Goal: Task Accomplishment & Management: Use online tool/utility

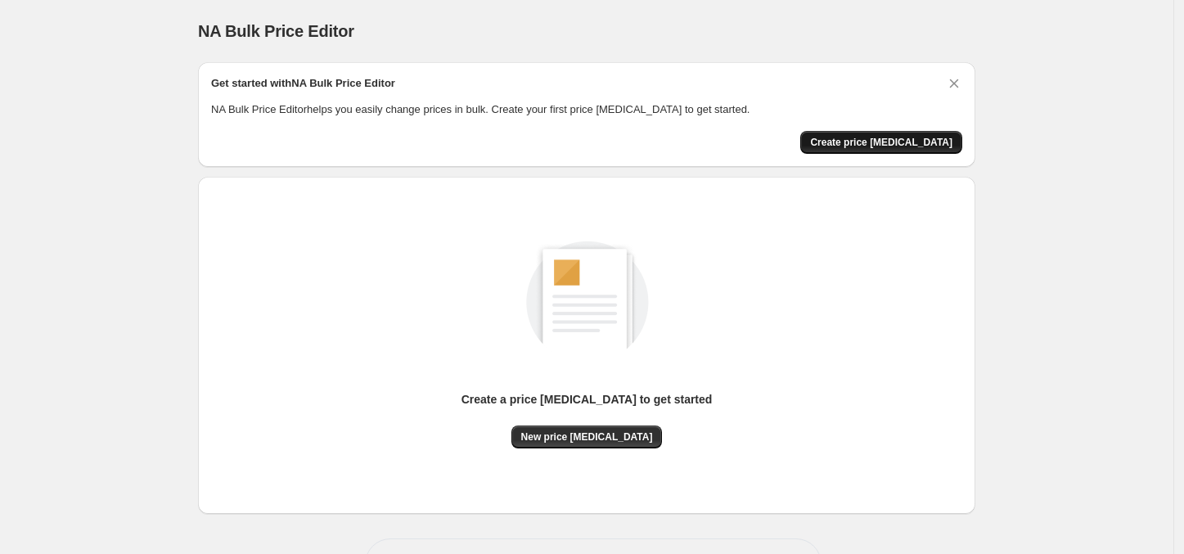
click at [889, 146] on span "Create price [MEDICAL_DATA]" at bounding box center [881, 142] width 142 height 13
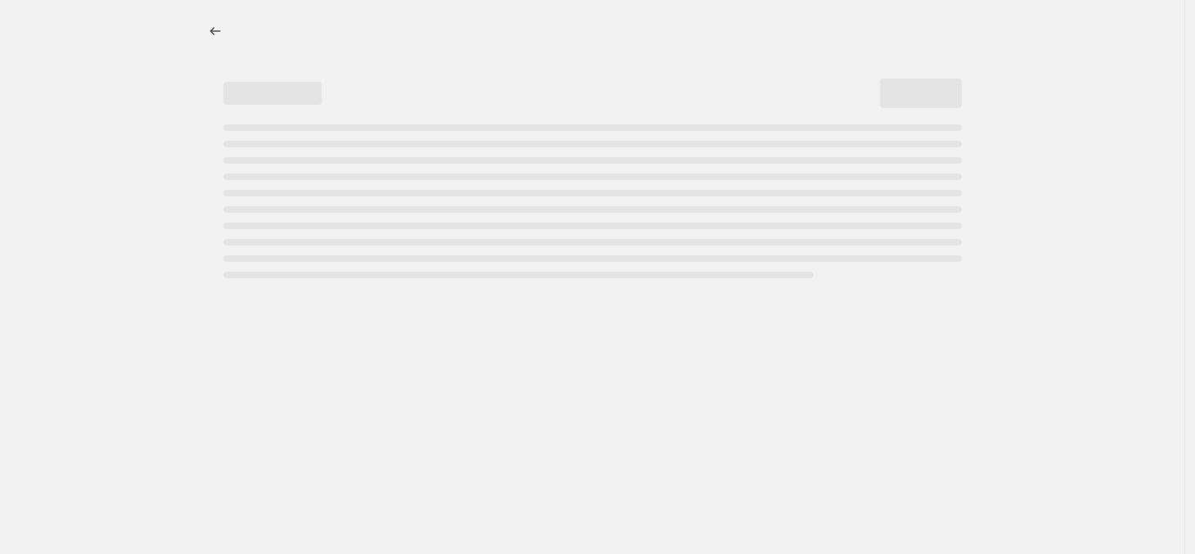
select select "percentage"
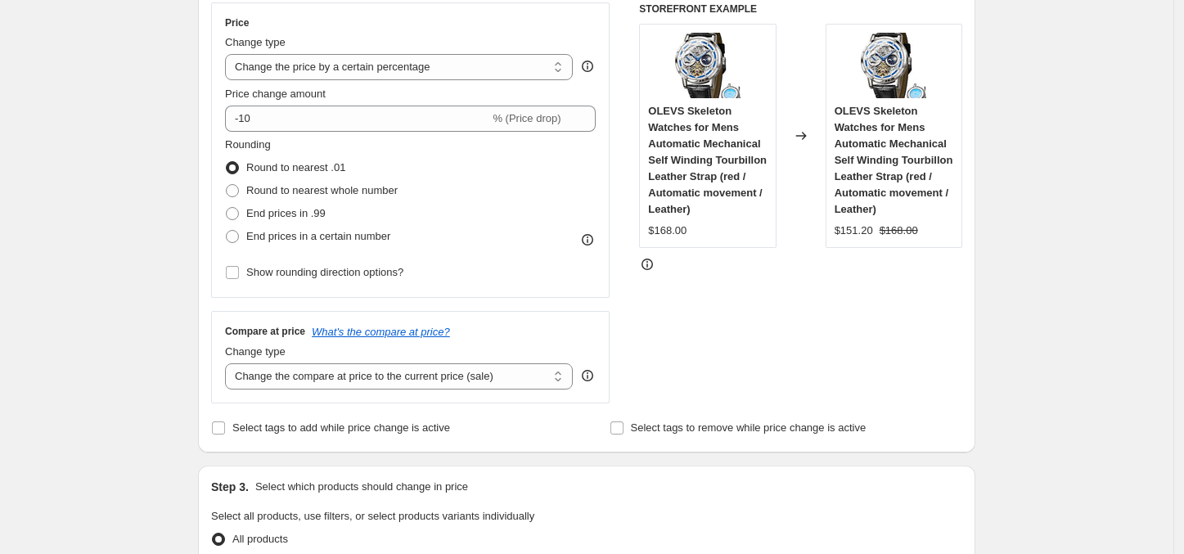
scroll to position [319, 0]
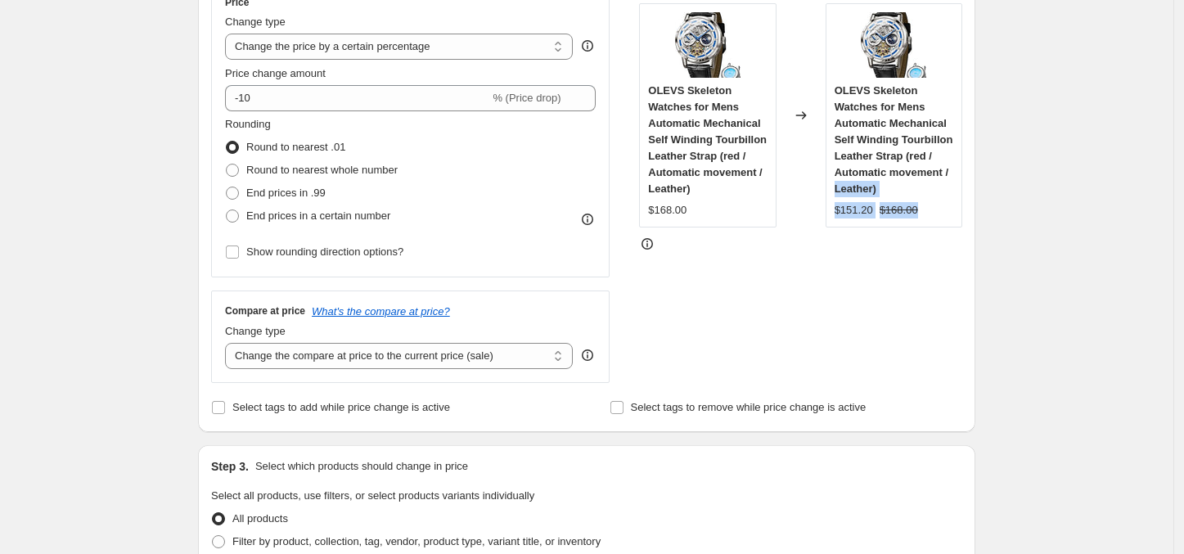
drag, startPoint x: 1180, startPoint y: 199, endPoint x: 1182, endPoint y: 172, distance: 27.1
click at [1173, 172] on div "Create new price [MEDICAL_DATA]. This page is ready Create new price [MEDICAL_D…" at bounding box center [586, 553] width 1173 height 1744
click at [489, 52] on select "Change the price to a certain amount Change the price by a certain amount Chang…" at bounding box center [399, 47] width 348 height 26
click at [456, 43] on select "Change the price to a certain amount Change the price by a certain amount Chang…" at bounding box center [399, 47] width 348 height 26
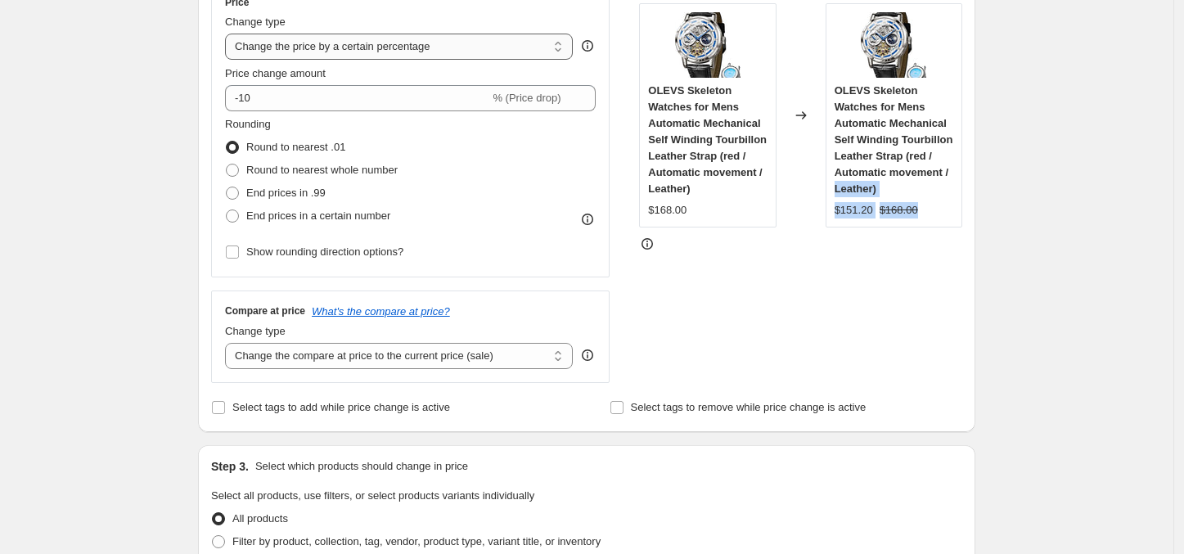
click at [456, 43] on select "Change the price to a certain amount Change the price by a certain amount Chang…" at bounding box center [399, 47] width 348 height 26
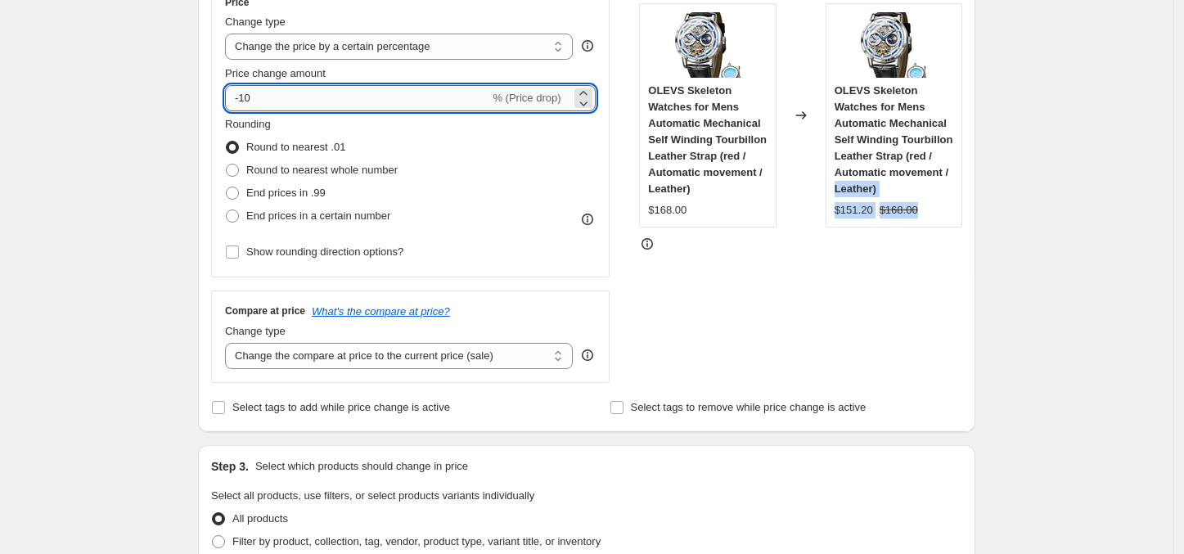
click at [471, 101] on input "-10" at bounding box center [357, 98] width 264 height 26
click at [386, 262] on label "Show rounding direction options?" at bounding box center [314, 252] width 178 height 23
click at [239, 259] on input "Show rounding direction options?" at bounding box center [232, 251] width 13 height 13
checkbox input "true"
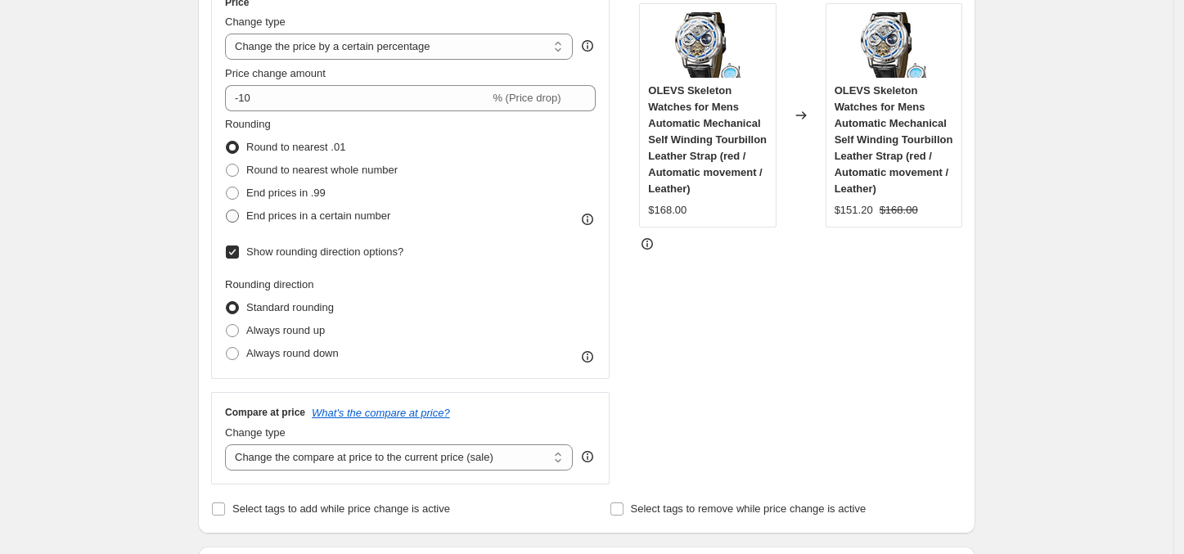
click at [368, 218] on span "End prices in a certain number" at bounding box center [318, 215] width 144 height 12
click at [227, 210] on input "End prices in a certain number" at bounding box center [226, 209] width 1 height 1
radio input "true"
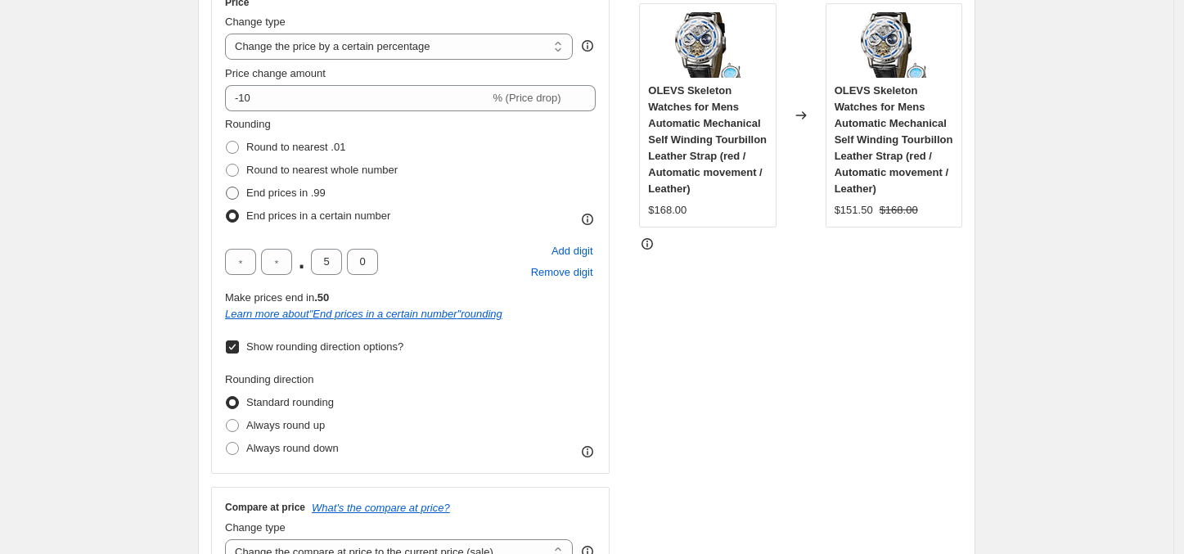
click at [315, 191] on span "End prices in .99" at bounding box center [285, 193] width 79 height 12
click at [227, 187] on input "End prices in .99" at bounding box center [226, 187] width 1 height 1
radio input "true"
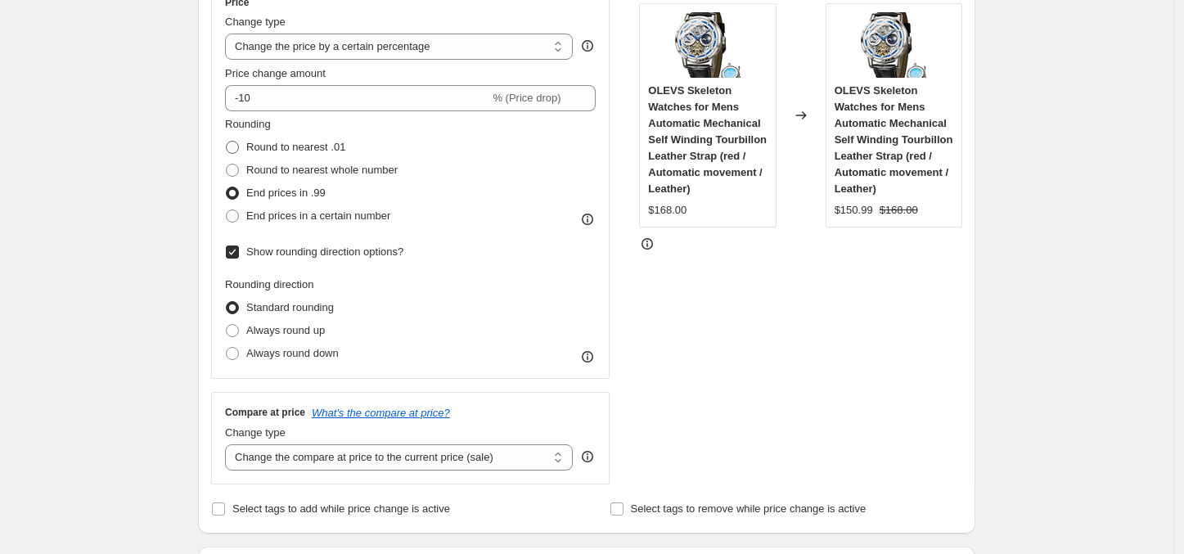
click at [281, 147] on span "Round to nearest .01" at bounding box center [295, 147] width 99 height 12
click at [227, 142] on input "Round to nearest .01" at bounding box center [226, 141] width 1 height 1
radio input "true"
click at [542, 463] on select "Change the compare at price to the current price (sale) Change the compare at p…" at bounding box center [399, 457] width 348 height 26
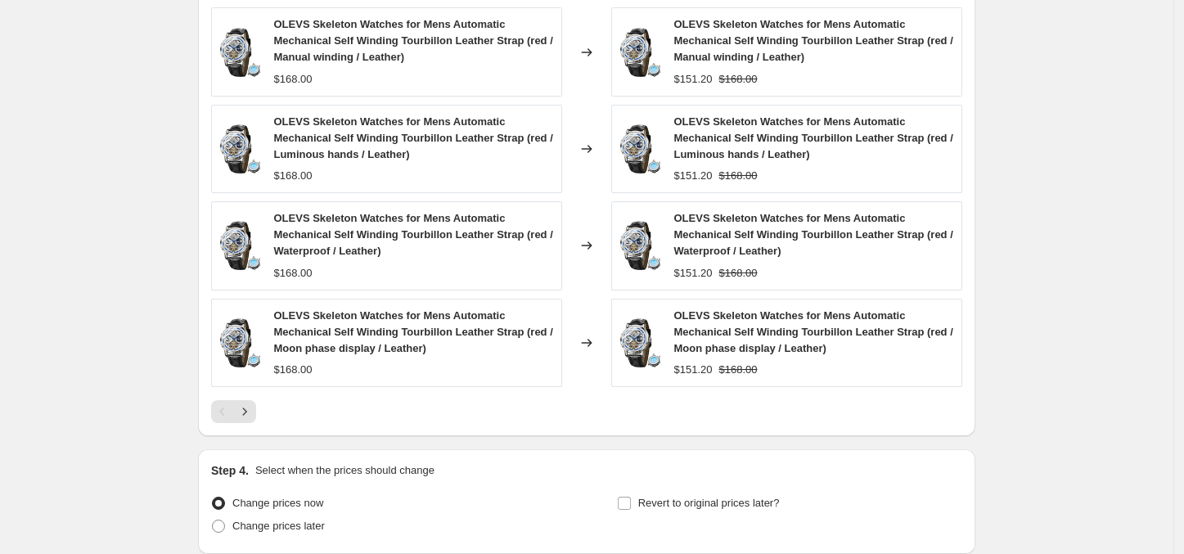
scroll to position [1229, 0]
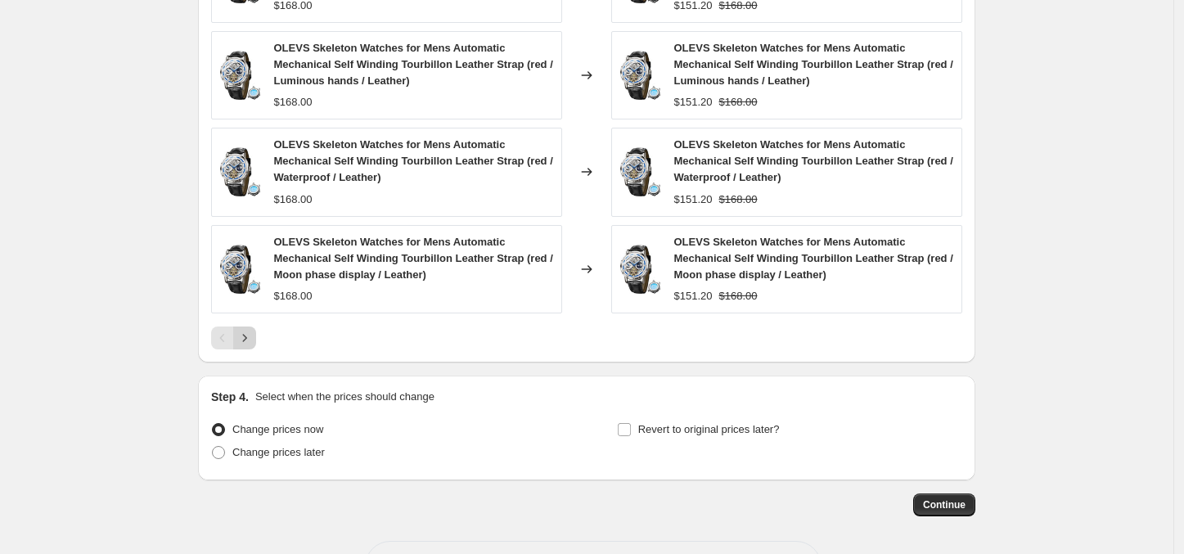
click at [248, 343] on icon "Next" at bounding box center [244, 338] width 16 height 16
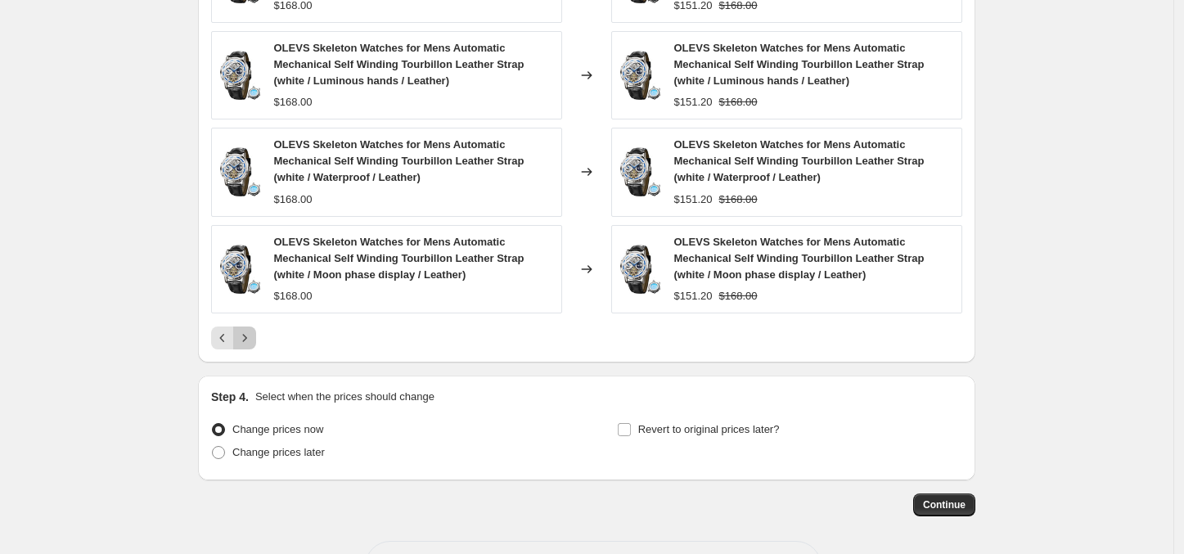
click at [239, 340] on button "Next" at bounding box center [244, 337] width 23 height 23
click at [251, 349] on button "Next" at bounding box center [244, 337] width 23 height 23
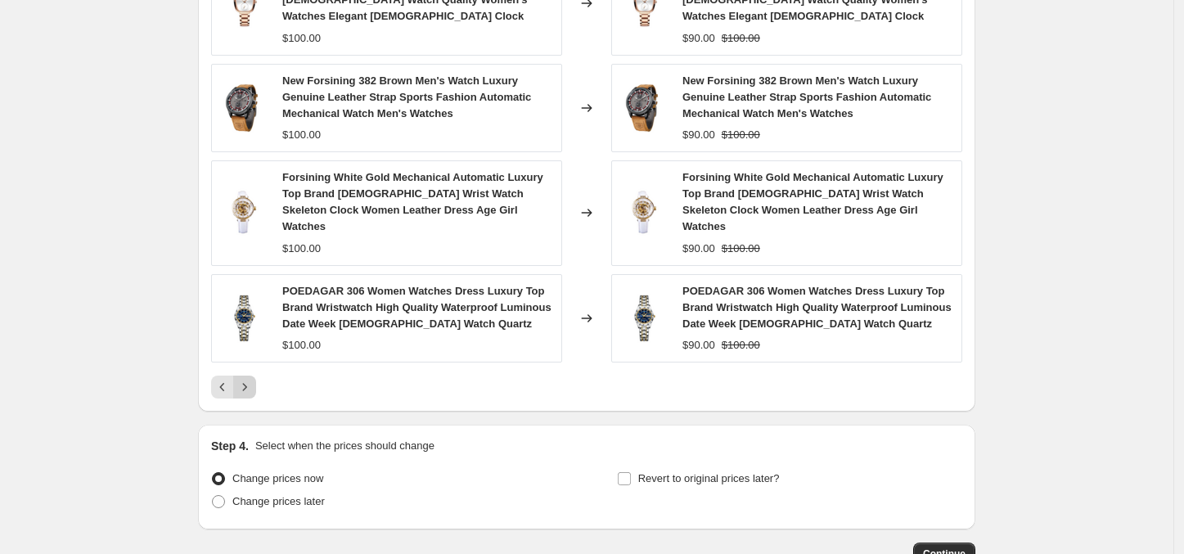
click at [251, 376] on button "Next" at bounding box center [244, 387] width 23 height 23
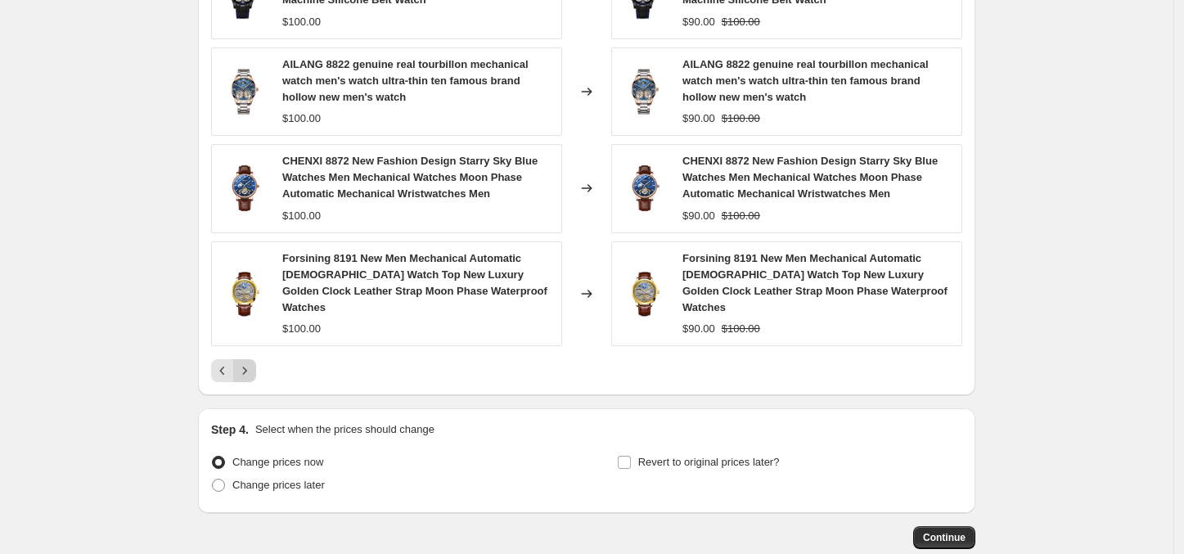
click at [251, 359] on button "Next" at bounding box center [244, 370] width 23 height 23
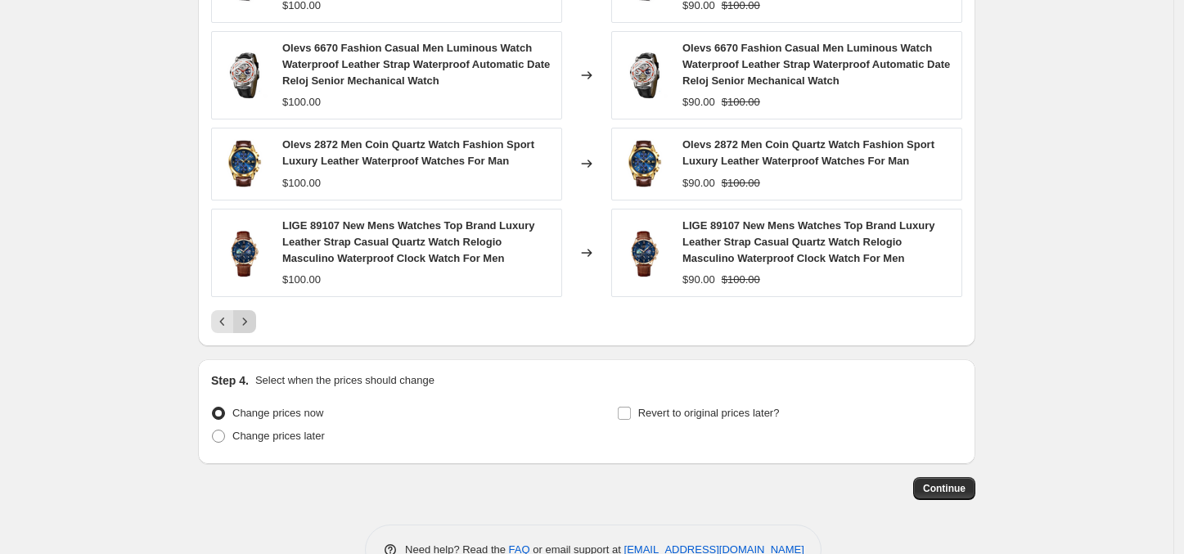
click at [246, 330] on icon "Next" at bounding box center [244, 321] width 16 height 16
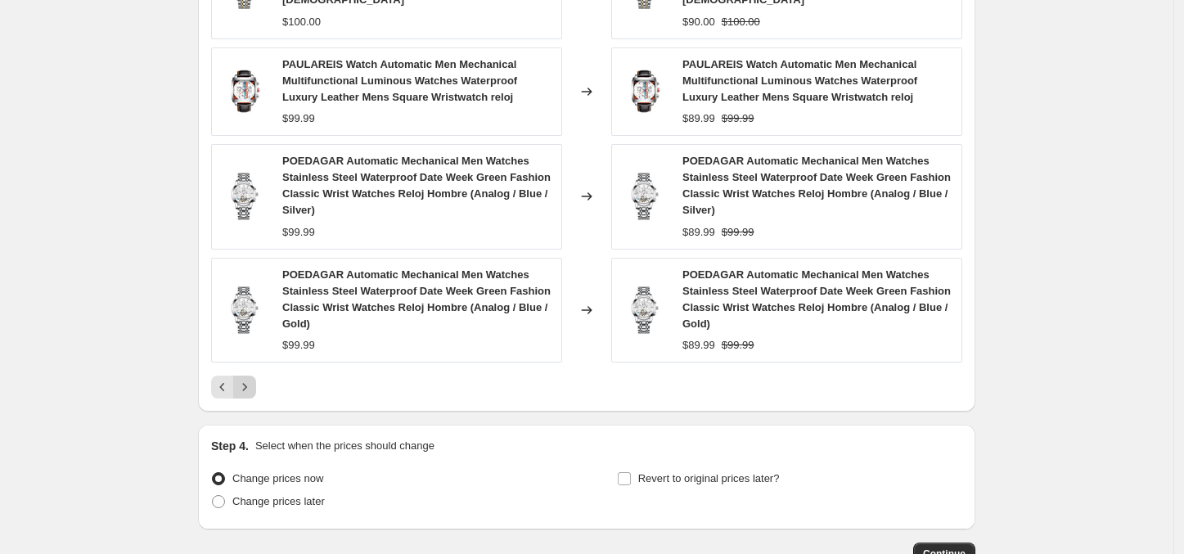
click at [246, 330] on div "POEDAGAR Automatic Mechanical Men Watches Stainless Steel Waterproof Date Week …" at bounding box center [386, 310] width 351 height 105
click at [253, 379] on icon "Next" at bounding box center [244, 387] width 16 height 16
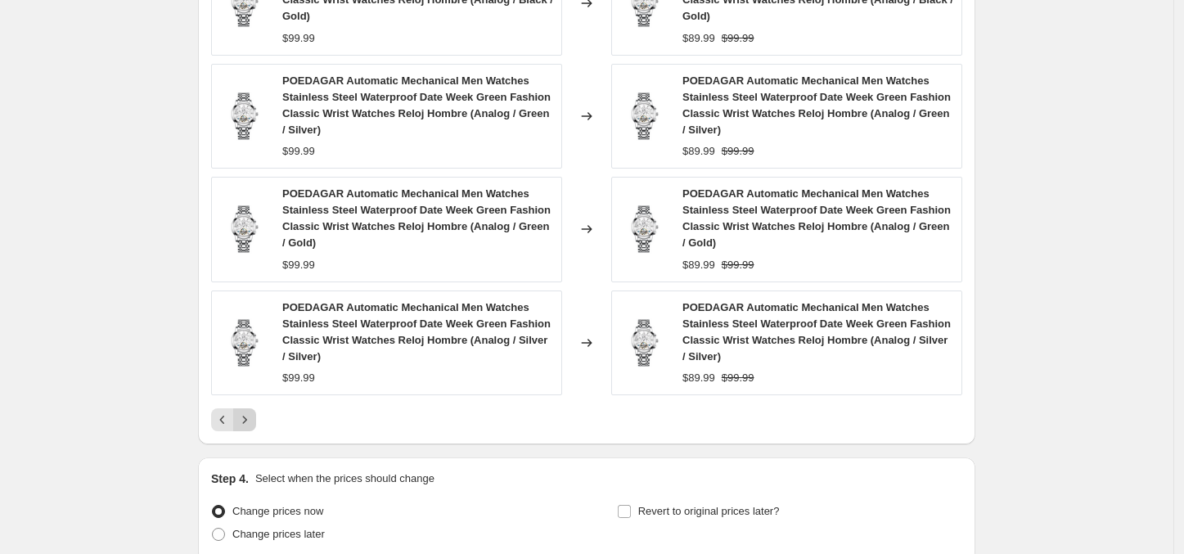
click at [250, 428] on icon "Next" at bounding box center [244, 420] width 16 height 16
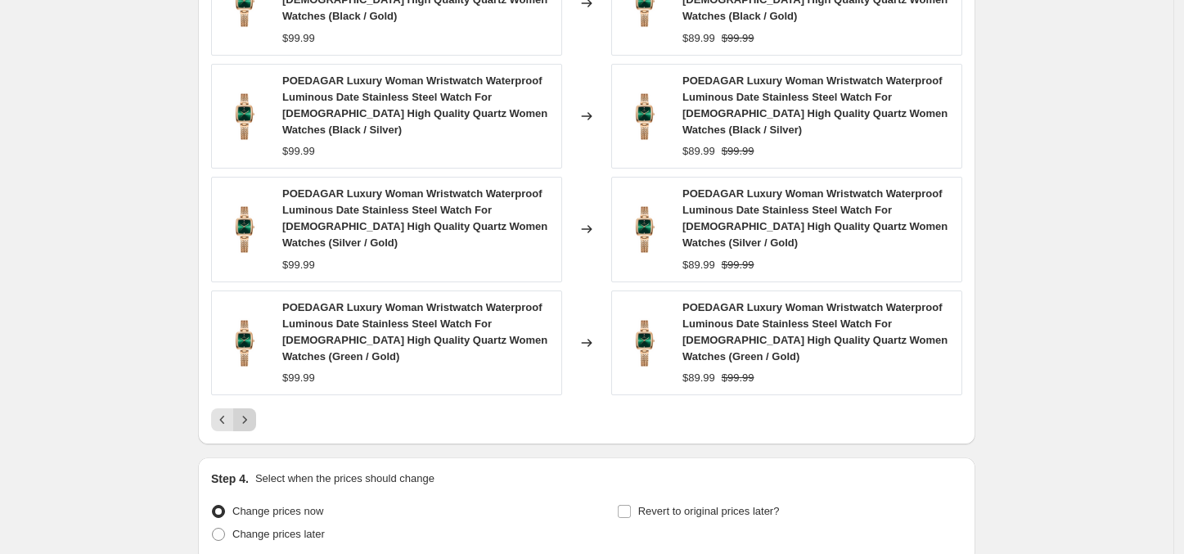
click at [245, 412] on icon "Next" at bounding box center [244, 420] width 16 height 16
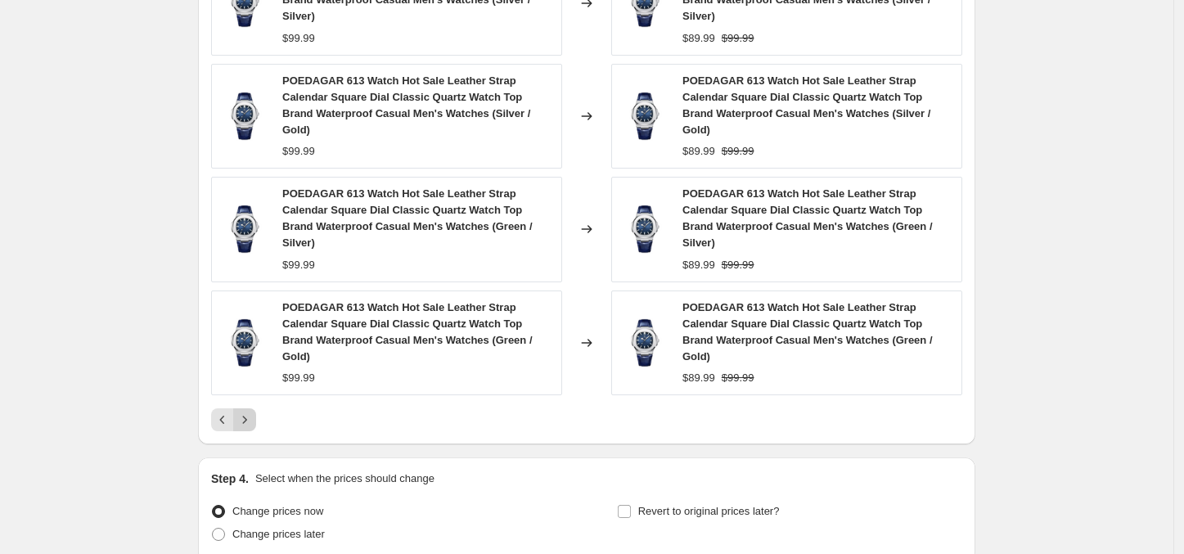
click at [245, 412] on icon "Next" at bounding box center [244, 420] width 16 height 16
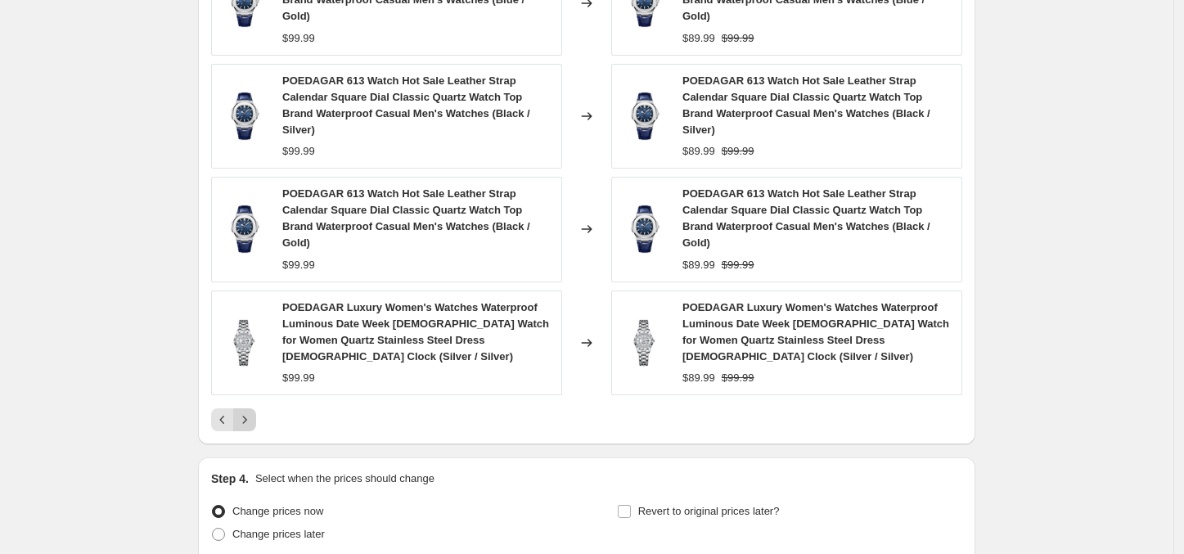
click at [245, 340] on div "POEDAGAR 613 Watch Hot Sale Leather Strap Calendar Square Dial Classic Quartz W…" at bounding box center [586, 134] width 751 height 594
click at [247, 412] on icon "Next" at bounding box center [244, 420] width 16 height 16
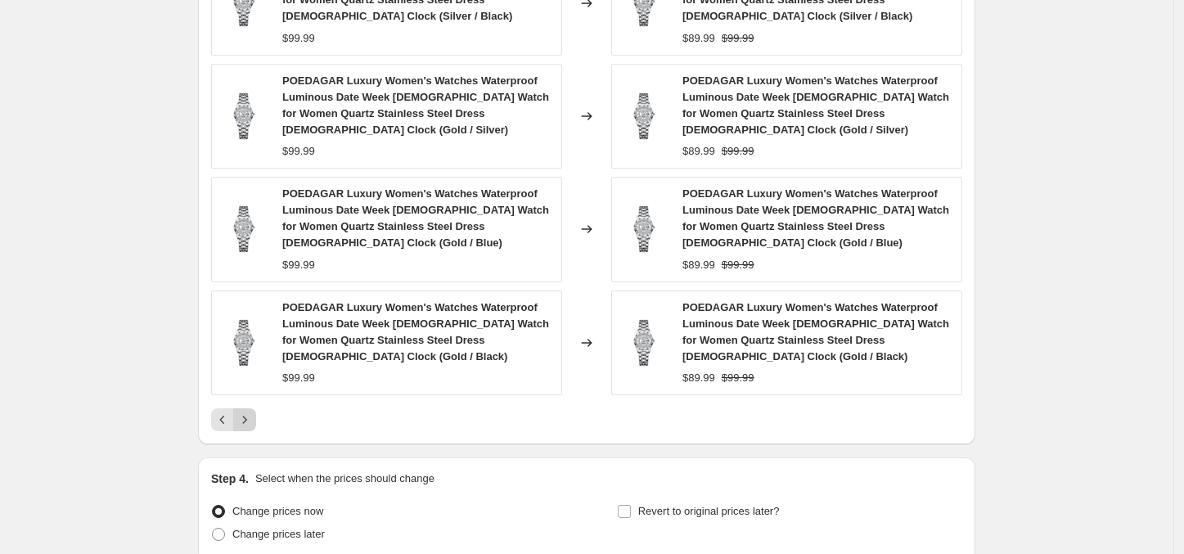
click at [247, 355] on img at bounding box center [244, 342] width 49 height 49
click at [247, 423] on icon "Next" at bounding box center [245, 419] width 4 height 7
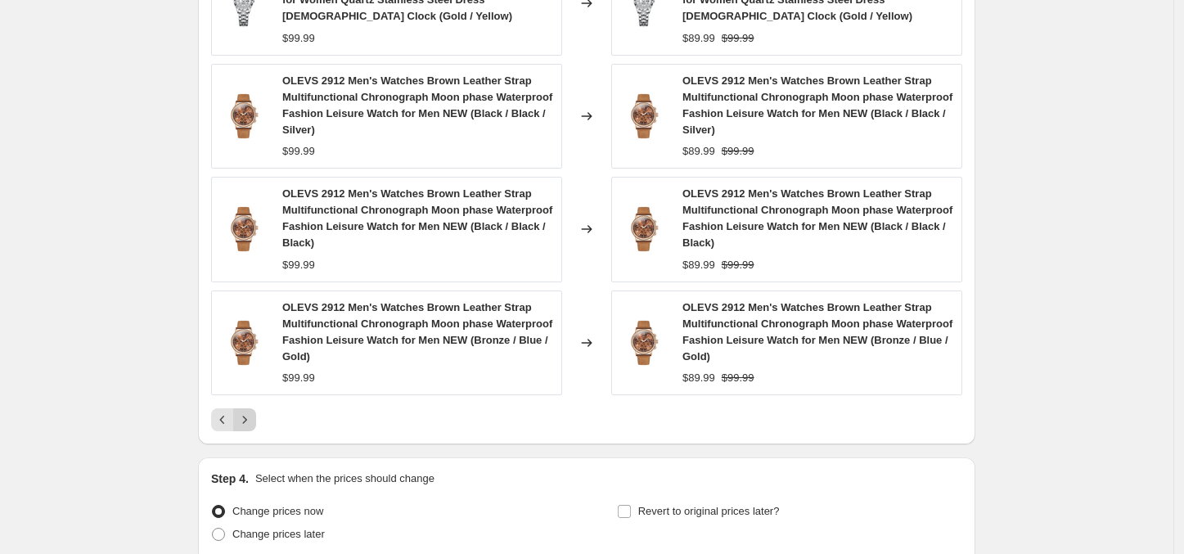
click at [247, 423] on icon "Next" at bounding box center [245, 419] width 4 height 7
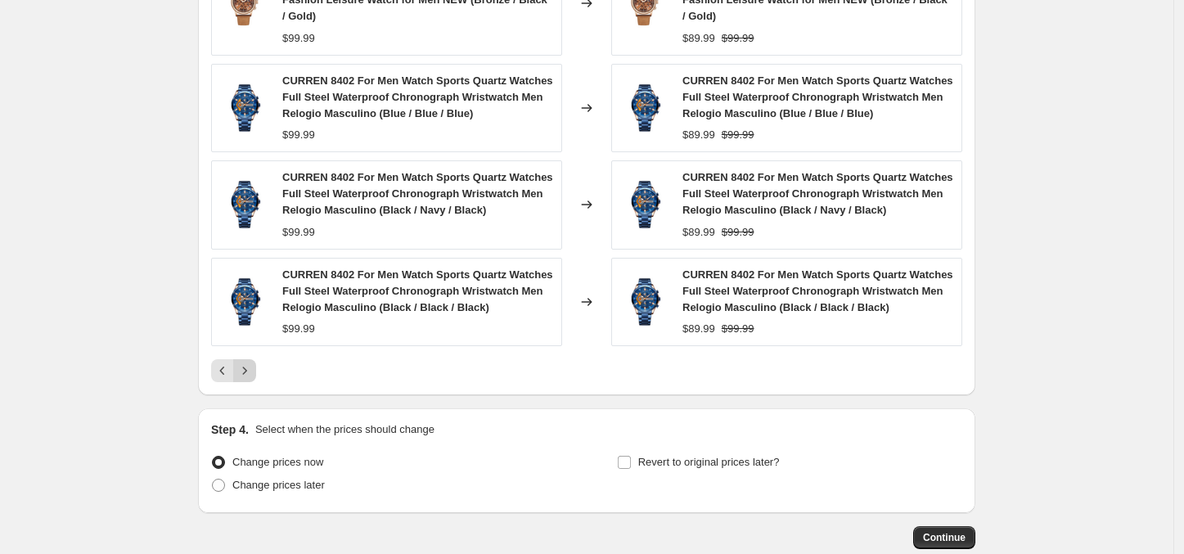
click at [251, 365] on icon "Next" at bounding box center [244, 371] width 16 height 16
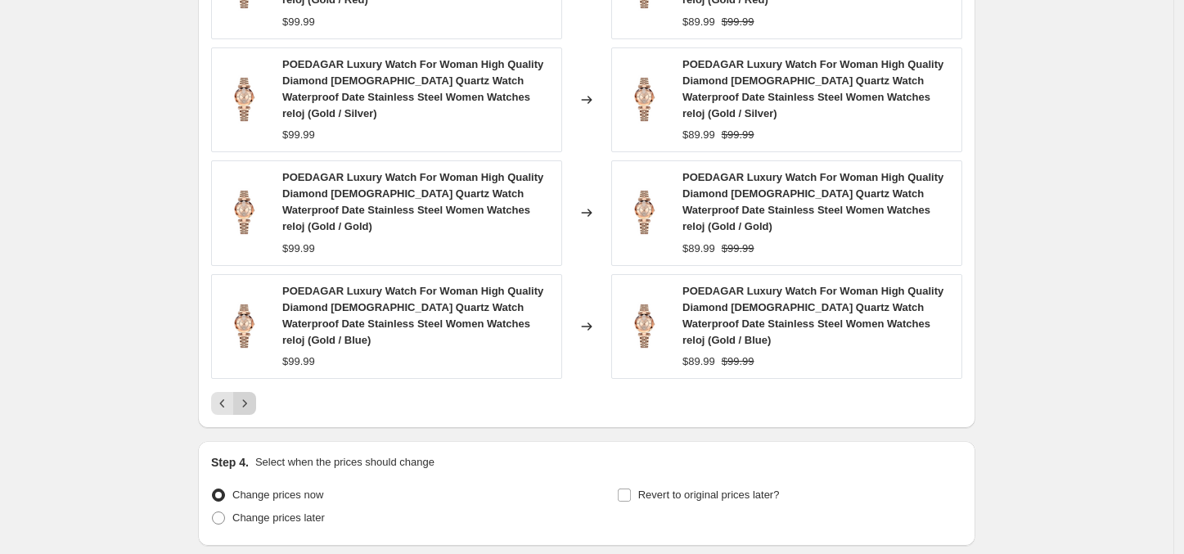
click at [250, 395] on icon "Next" at bounding box center [244, 403] width 16 height 16
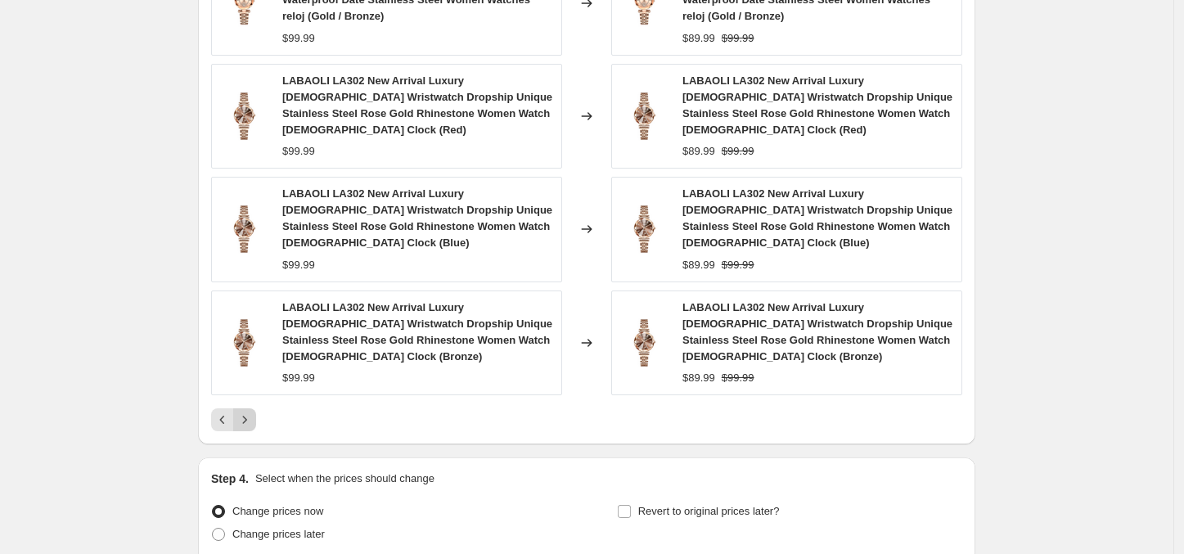
click at [250, 344] on div "POEDAGAR Luxury Watch For Woman High Quality Diamond [DEMOGRAPHIC_DATA] Quartz …" at bounding box center [586, 134] width 751 height 594
click at [252, 412] on icon "Next" at bounding box center [244, 420] width 16 height 16
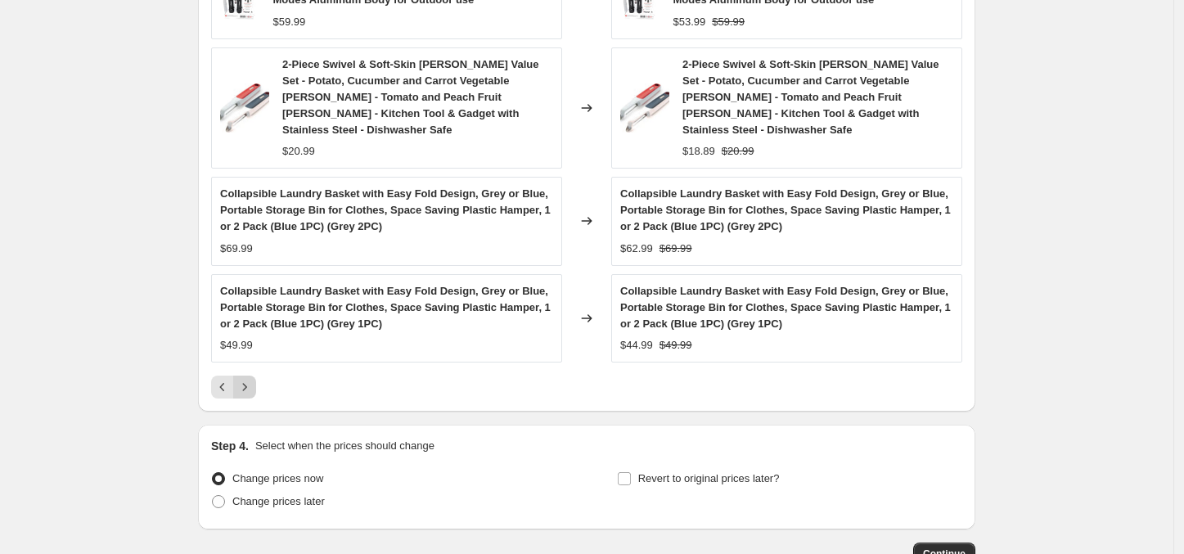
click at [253, 379] on icon "Next" at bounding box center [244, 387] width 16 height 16
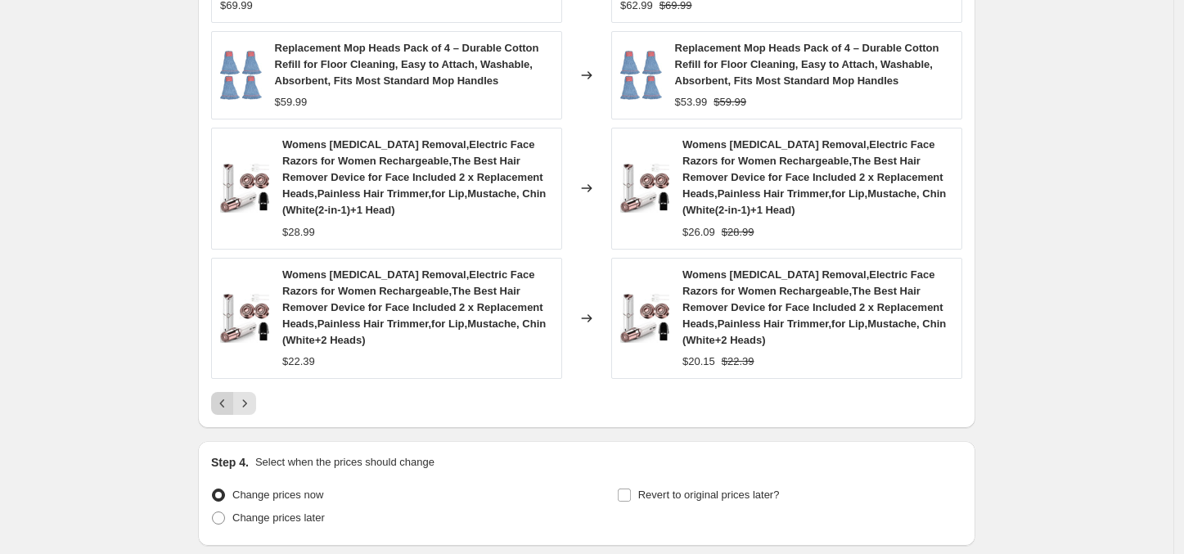
click at [222, 395] on icon "Previous" at bounding box center [222, 403] width 16 height 16
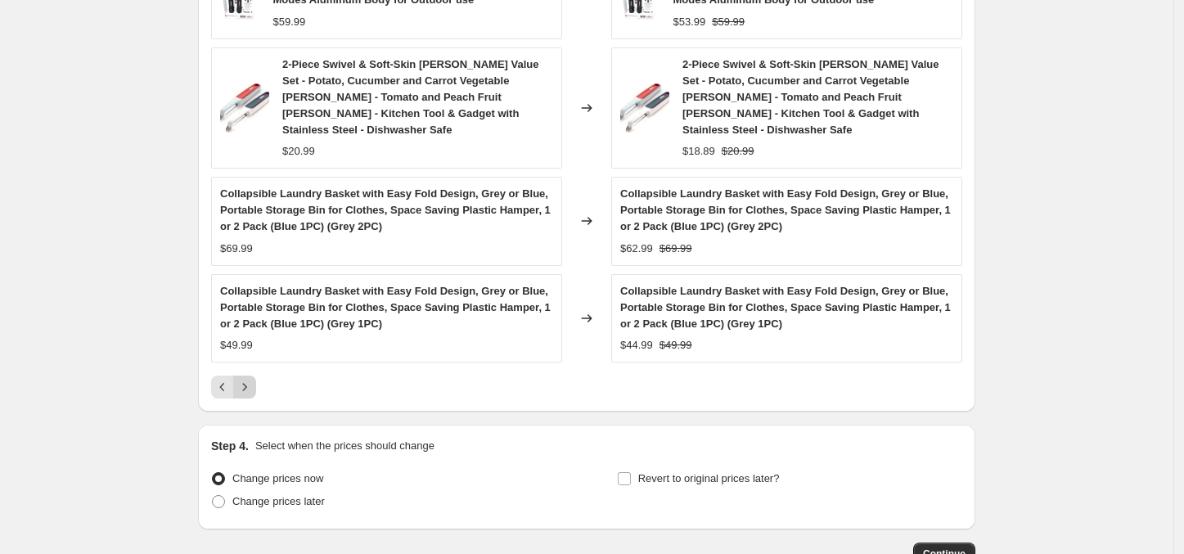
click at [245, 379] on icon "Next" at bounding box center [244, 387] width 16 height 16
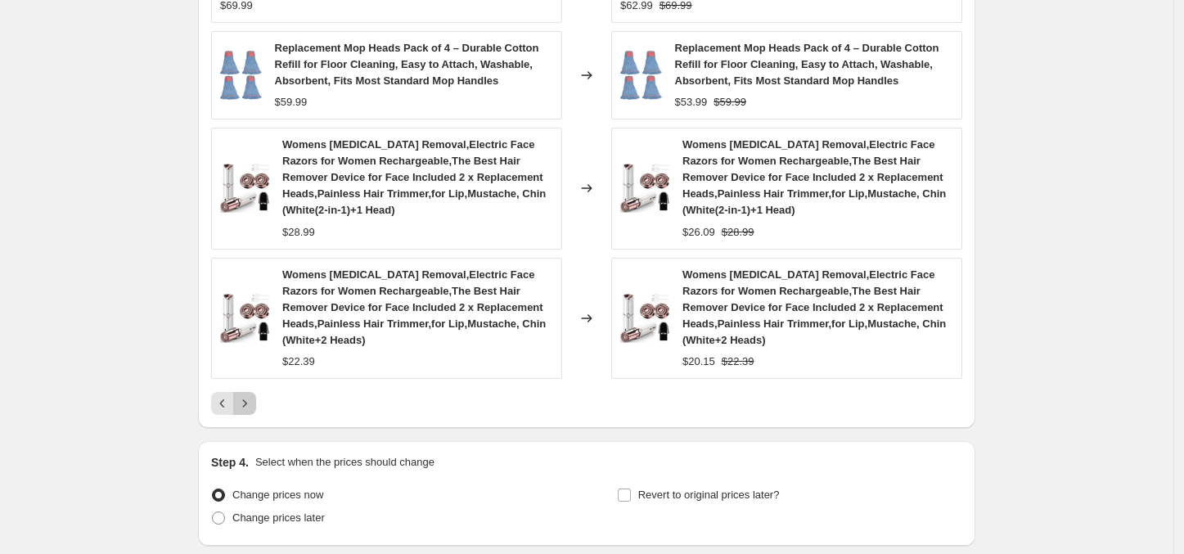
click at [248, 395] on icon "Next" at bounding box center [244, 403] width 16 height 16
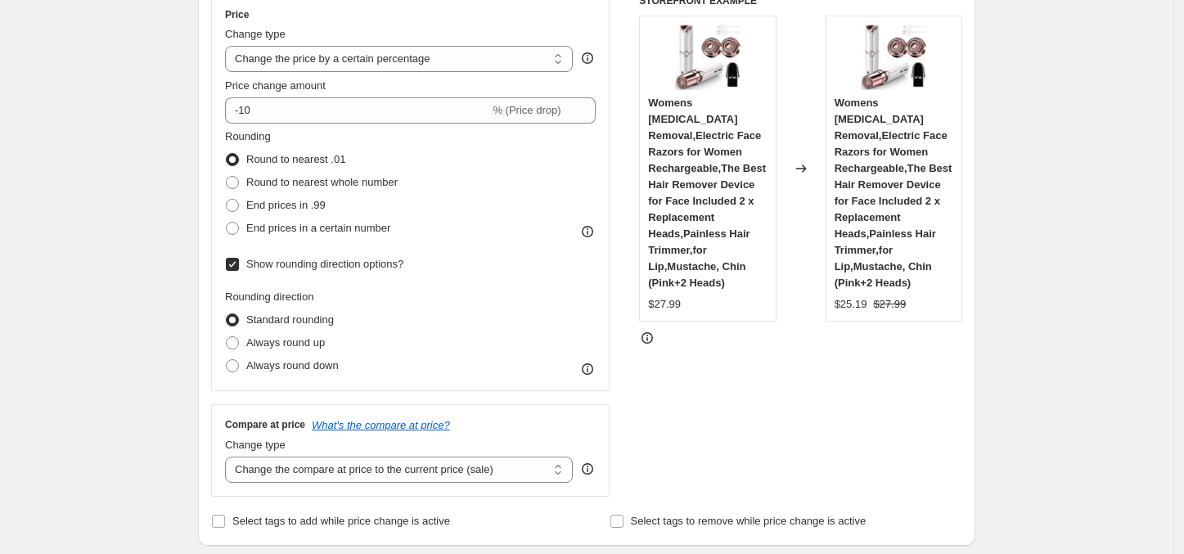
scroll to position [303, 0]
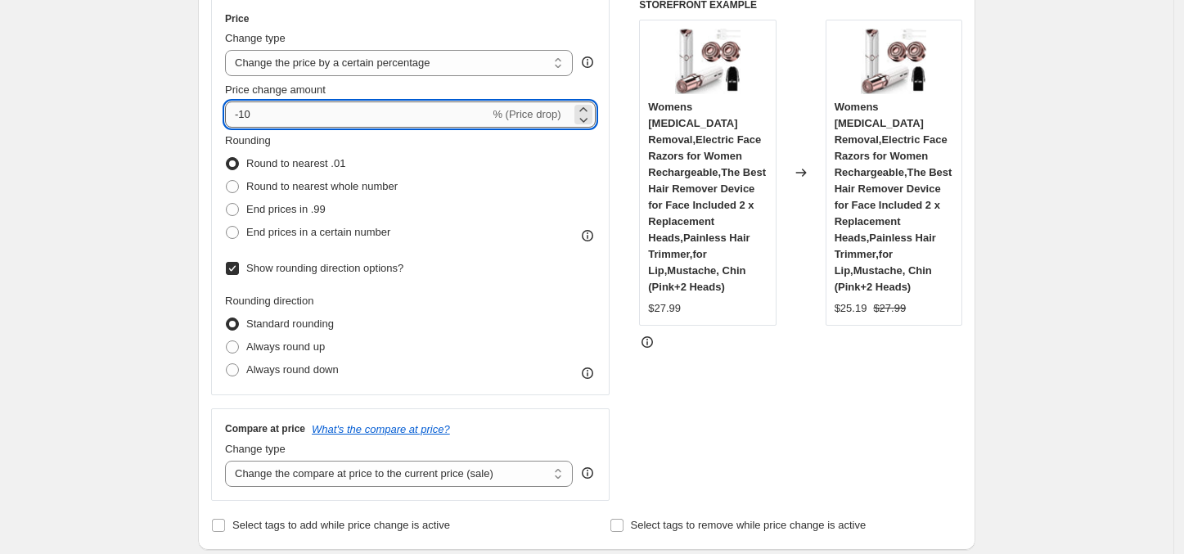
drag, startPoint x: 271, startPoint y: 110, endPoint x: 239, endPoint y: 115, distance: 32.2
click at [239, 115] on input "-10" at bounding box center [357, 114] width 264 height 26
click at [368, 189] on span "Round to nearest whole number" at bounding box center [321, 186] width 151 height 12
click at [227, 181] on input "Round to nearest whole number" at bounding box center [226, 180] width 1 height 1
radio input "true"
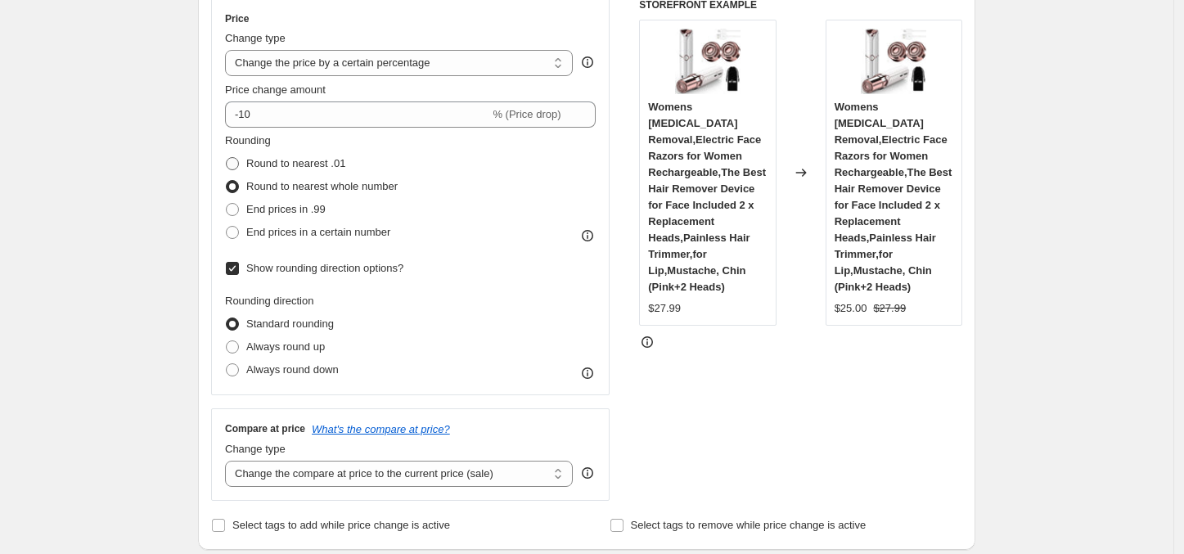
click at [313, 157] on span "Round to nearest .01" at bounding box center [295, 163] width 99 height 12
click at [227, 157] on input "Round to nearest .01" at bounding box center [226, 157] width 1 height 1
radio input "true"
click at [320, 189] on span "Round to nearest whole number" at bounding box center [321, 186] width 151 height 12
click at [227, 181] on input "Round to nearest whole number" at bounding box center [226, 180] width 1 height 1
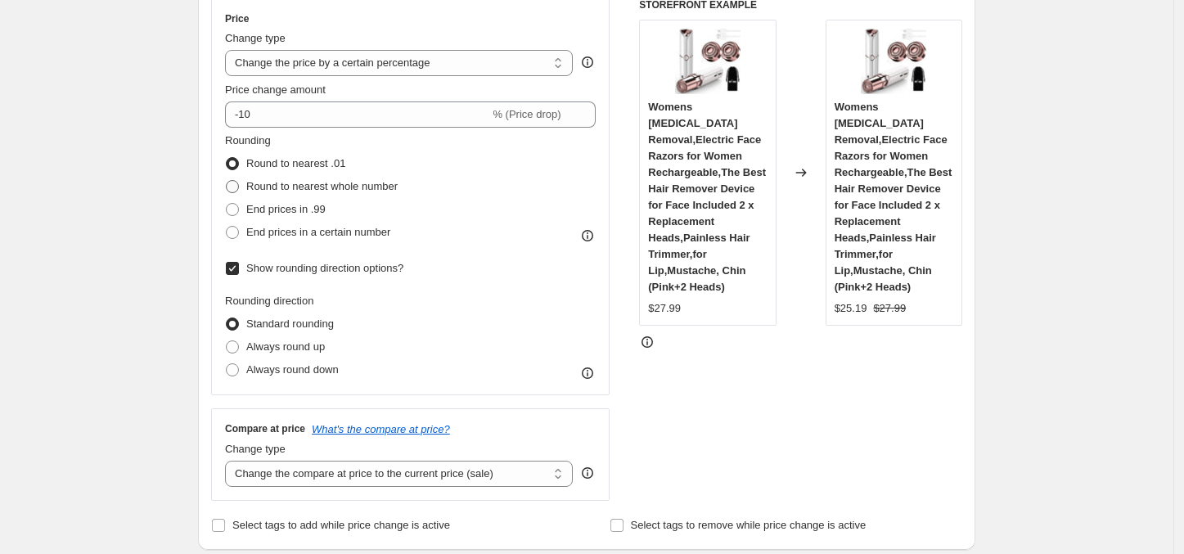
radio input "true"
click at [312, 217] on span "End prices in .99" at bounding box center [285, 209] width 79 height 16
click at [227, 204] on input "End prices in .99" at bounding box center [226, 203] width 1 height 1
radio input "true"
click at [456, 65] on select "Change the price to a certain amount Change the price by a certain amount Chang…" at bounding box center [399, 63] width 348 height 26
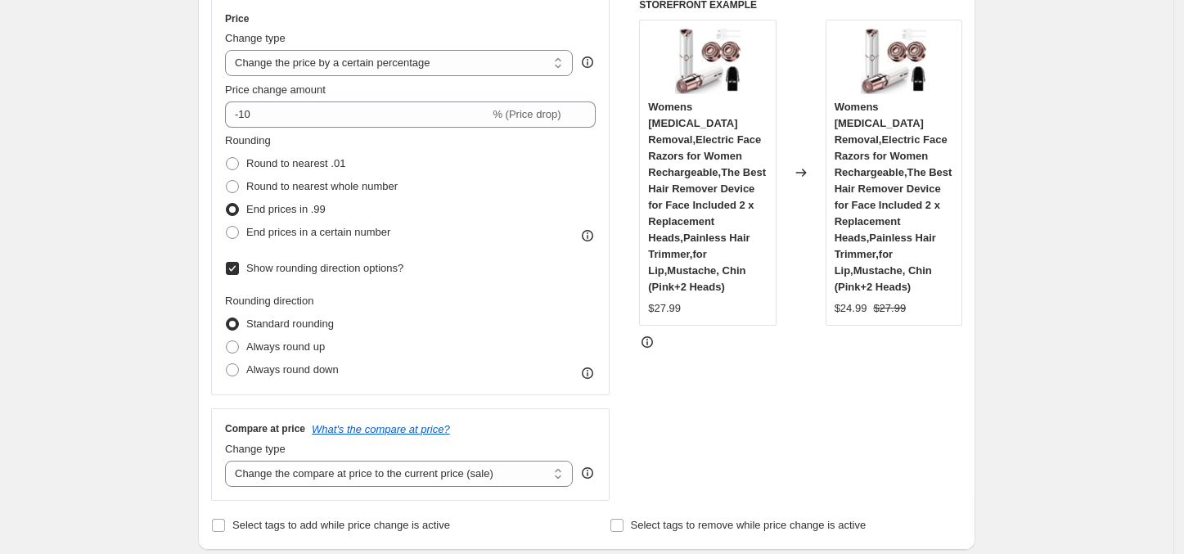
click at [700, 373] on div "STOREFRONT EXAMPLE Womens [MEDICAL_DATA] Removal,Electric Face Razors for Women…" at bounding box center [800, 249] width 323 height 502
click at [292, 168] on span "Round to nearest .01" at bounding box center [295, 163] width 99 height 12
click at [227, 158] on input "Round to nearest .01" at bounding box center [226, 157] width 1 height 1
radio input "true"
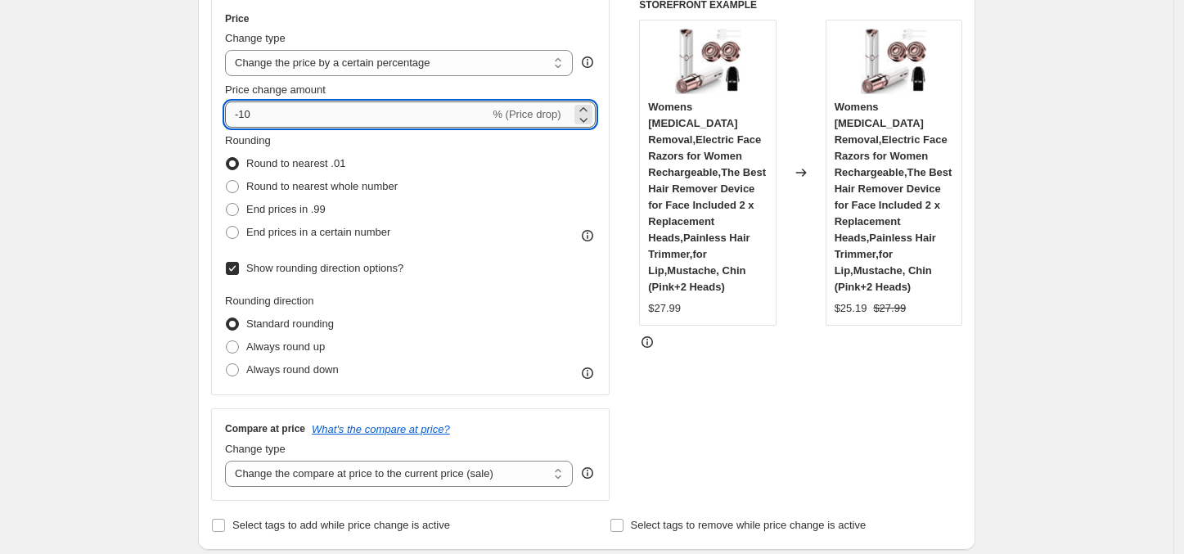
drag, startPoint x: 276, startPoint y: 119, endPoint x: 239, endPoint y: 120, distance: 36.9
click at [239, 120] on input "-10" at bounding box center [357, 114] width 264 height 26
click at [271, 352] on span "Always round up" at bounding box center [285, 346] width 79 height 12
click at [227, 341] on input "Always round up" at bounding box center [226, 340] width 1 height 1
radio input "true"
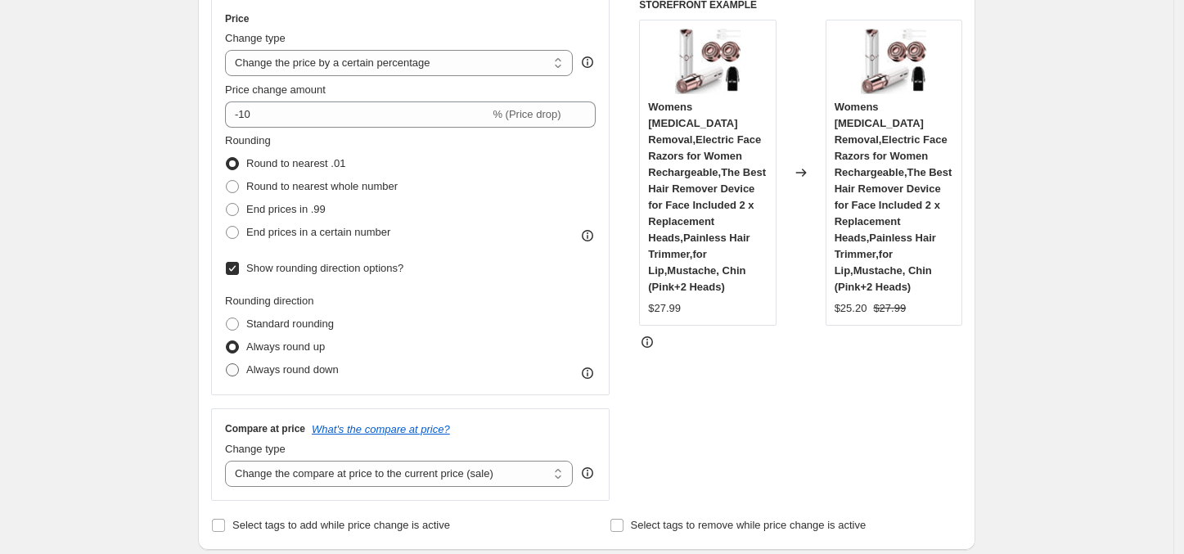
click at [275, 372] on span "Always round down" at bounding box center [292, 369] width 92 height 12
click at [227, 364] on input "Always round down" at bounding box center [226, 363] width 1 height 1
radio input "true"
click at [236, 266] on input "Show rounding direction options?" at bounding box center [232, 268] width 13 height 13
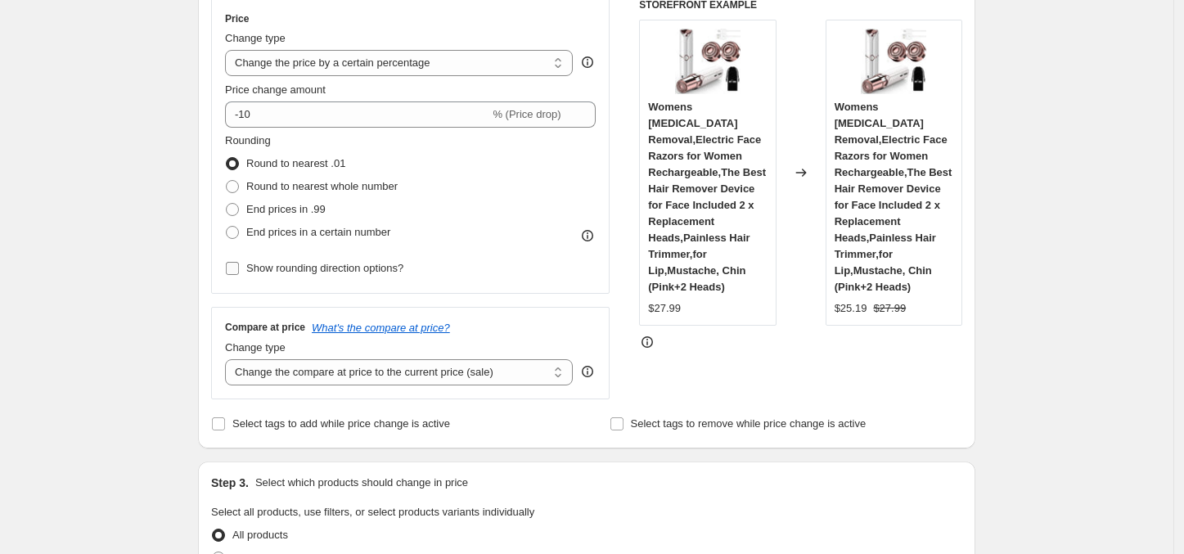
click at [236, 266] on input "Show rounding direction options?" at bounding box center [232, 268] width 13 height 13
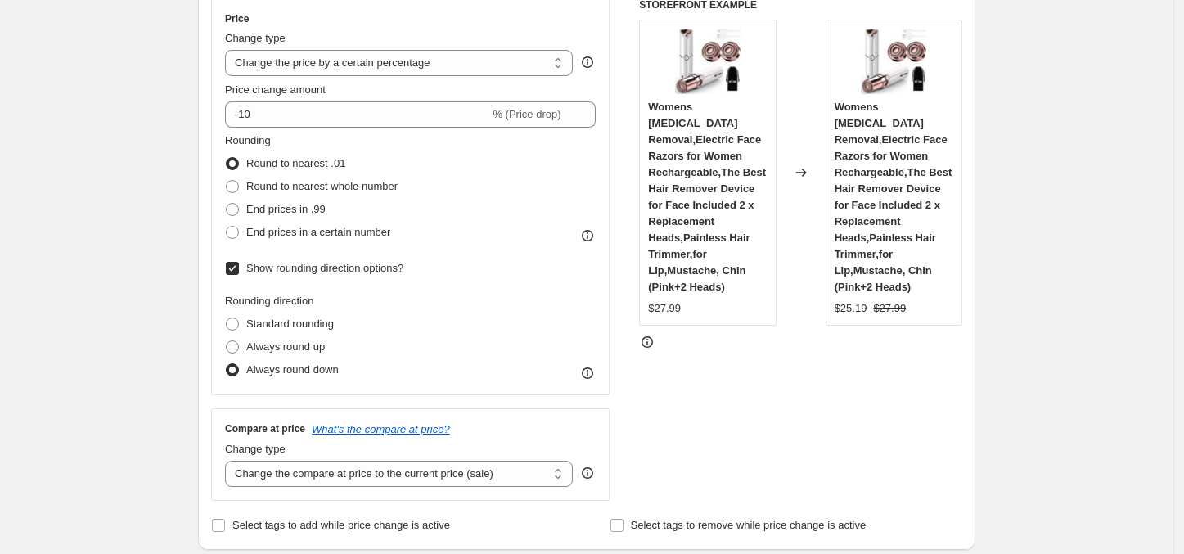
click at [236, 266] on input "Show rounding direction options?" at bounding box center [232, 268] width 13 height 13
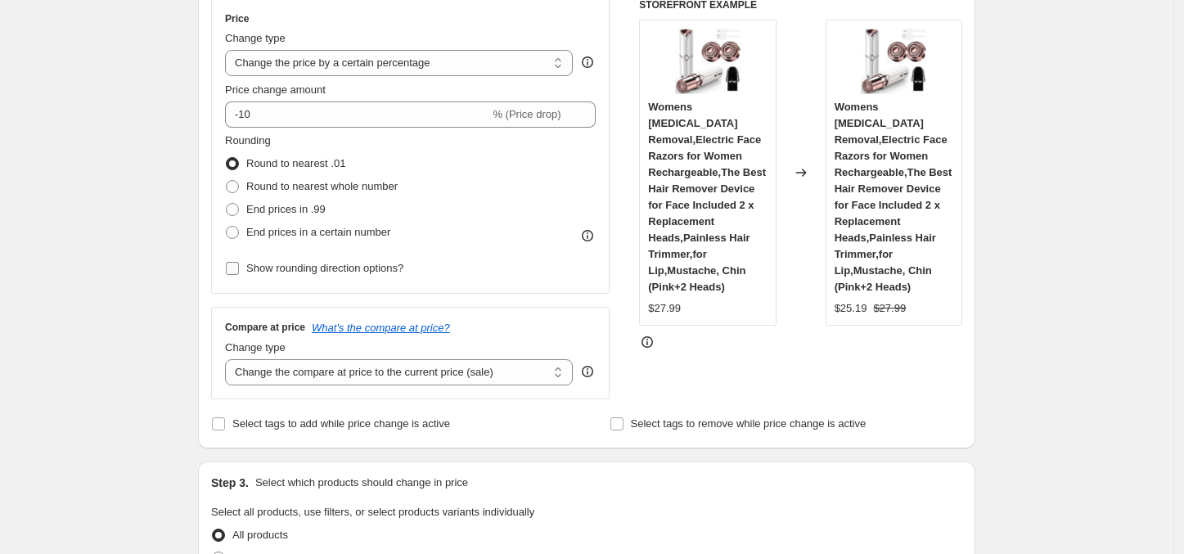
click at [236, 266] on input "Show rounding direction options?" at bounding box center [232, 268] width 13 height 13
checkbox input "true"
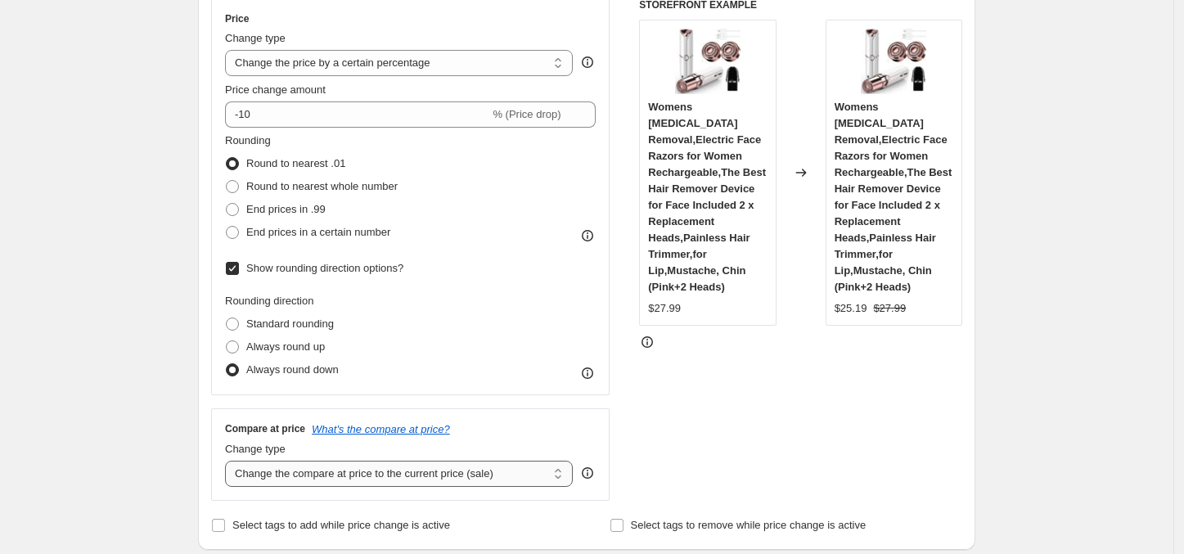
click at [436, 477] on select "Change the compare at price to the current price (sale) Change the compare at p…" at bounding box center [399, 474] width 348 height 26
click at [230, 462] on select "Change the compare at price to the current price (sale) Change the compare at p…" at bounding box center [399, 474] width 348 height 26
click at [403, 471] on select "Change the compare at price to the current price (sale) Change the compare at p…" at bounding box center [399, 474] width 348 height 26
click at [230, 462] on select "Change the compare at price to the current price (sale) Change the compare at p…" at bounding box center [399, 474] width 348 height 26
click at [430, 474] on select "Change the compare at price to the current price (sale) Change the compare at p…" at bounding box center [399, 474] width 348 height 26
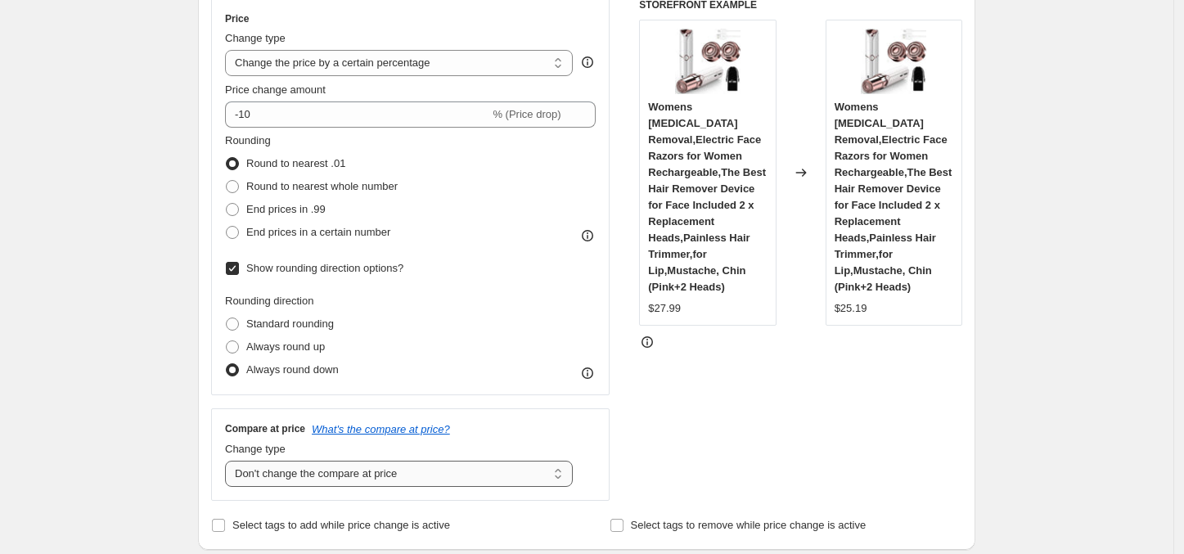
select select "pp"
click at [230, 462] on select "Change the compare at price to the current price (sale) Change the compare at p…" at bounding box center [399, 474] width 348 height 26
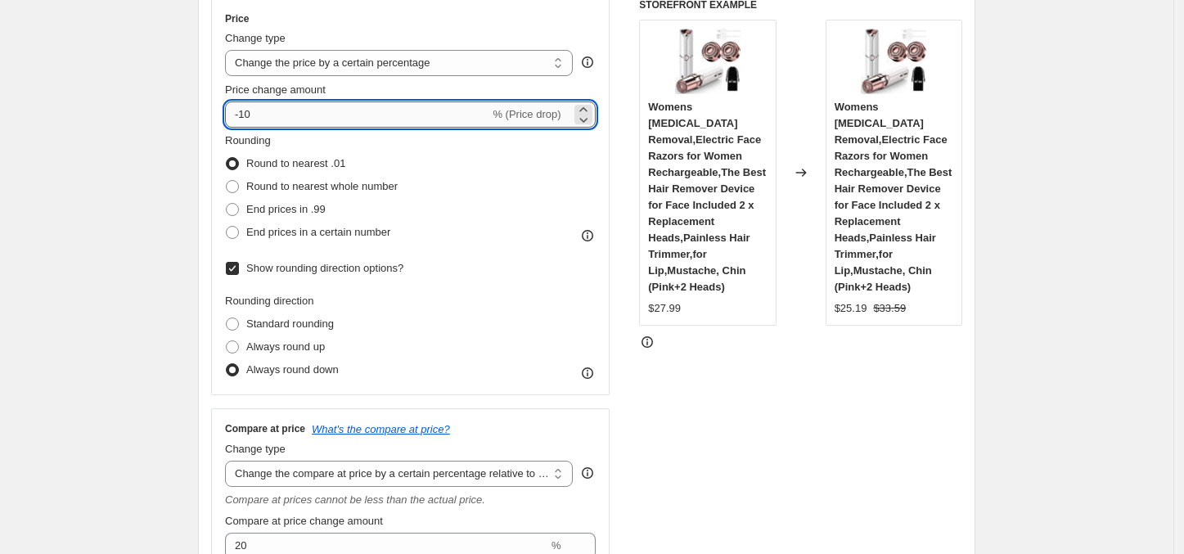
drag, startPoint x: 274, startPoint y: 114, endPoint x: 240, endPoint y: 113, distance: 34.4
click at [240, 113] on input "-10" at bounding box center [357, 114] width 264 height 26
type input "40"
click at [816, 416] on div "STOREFRONT EXAMPLE Womens [MEDICAL_DATA] Removal,Electric Face Razors for Women…" at bounding box center [800, 361] width 323 height 727
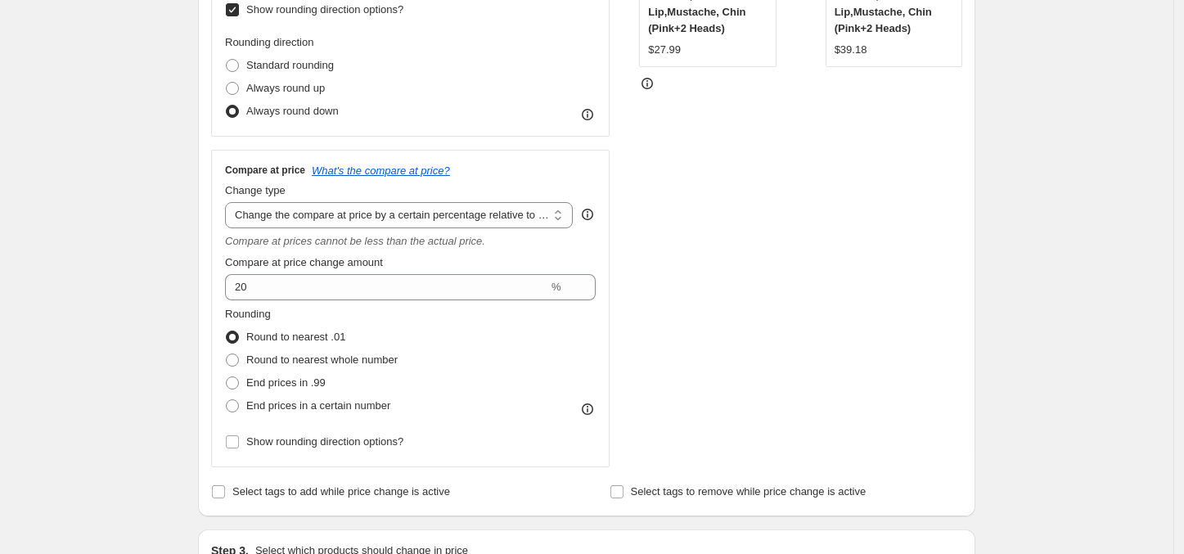
scroll to position [574, 0]
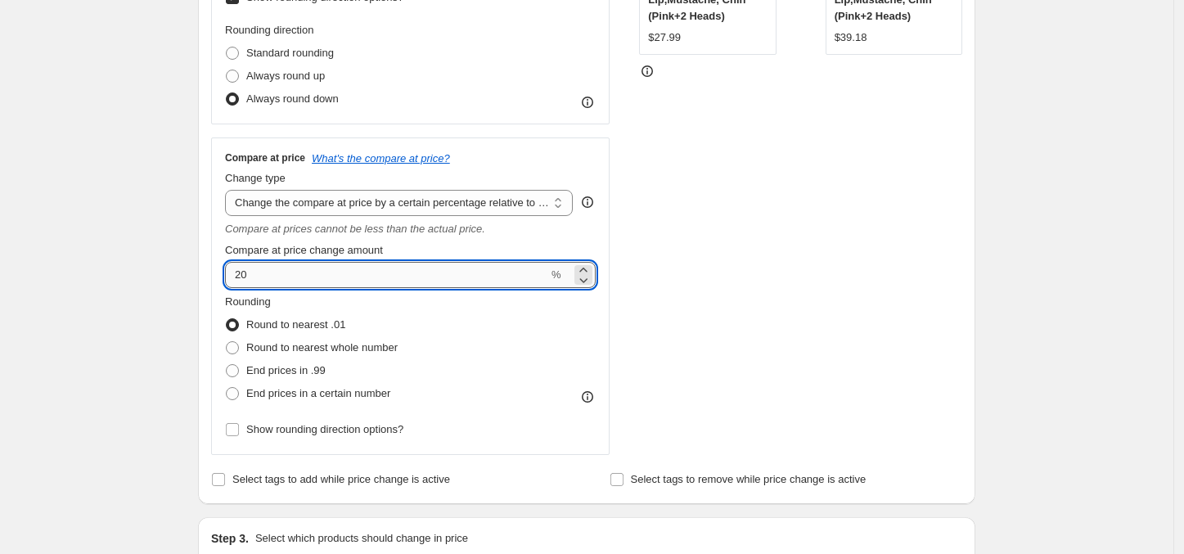
click at [507, 285] on input "20" at bounding box center [386, 275] width 323 height 26
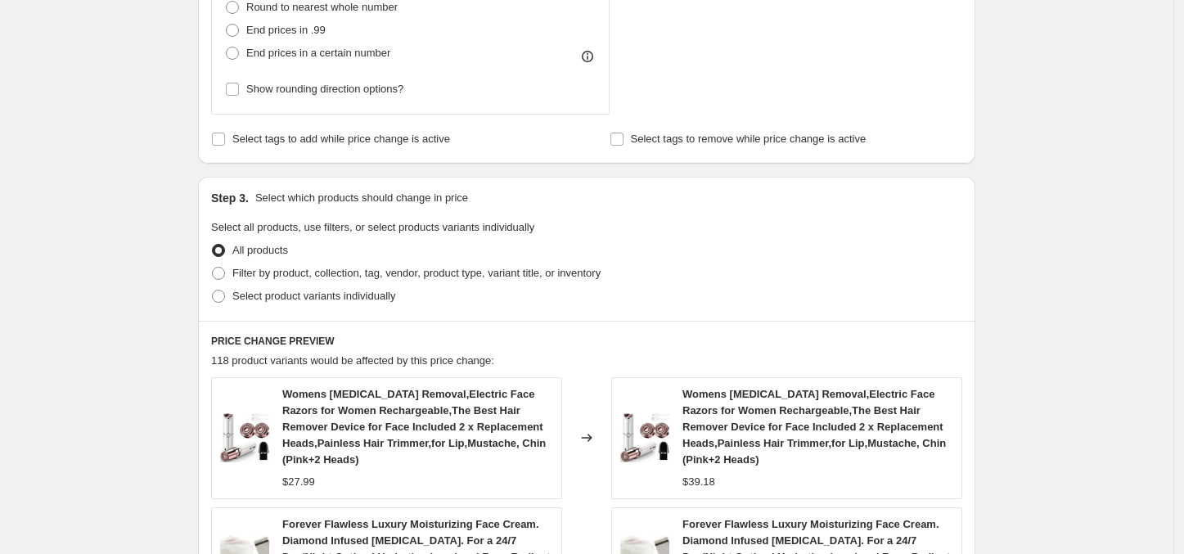
scroll to position [918, 0]
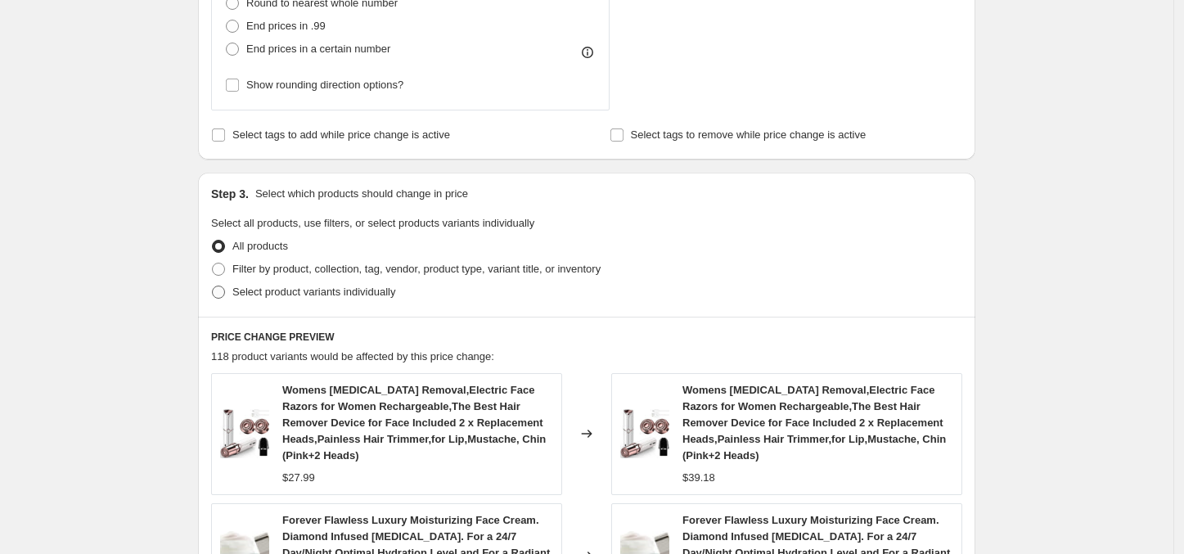
click at [352, 295] on span "Select product variants individually" at bounding box center [313, 292] width 163 height 12
click at [213, 286] on input "Select product variants individually" at bounding box center [212, 286] width 1 height 1
radio input "true"
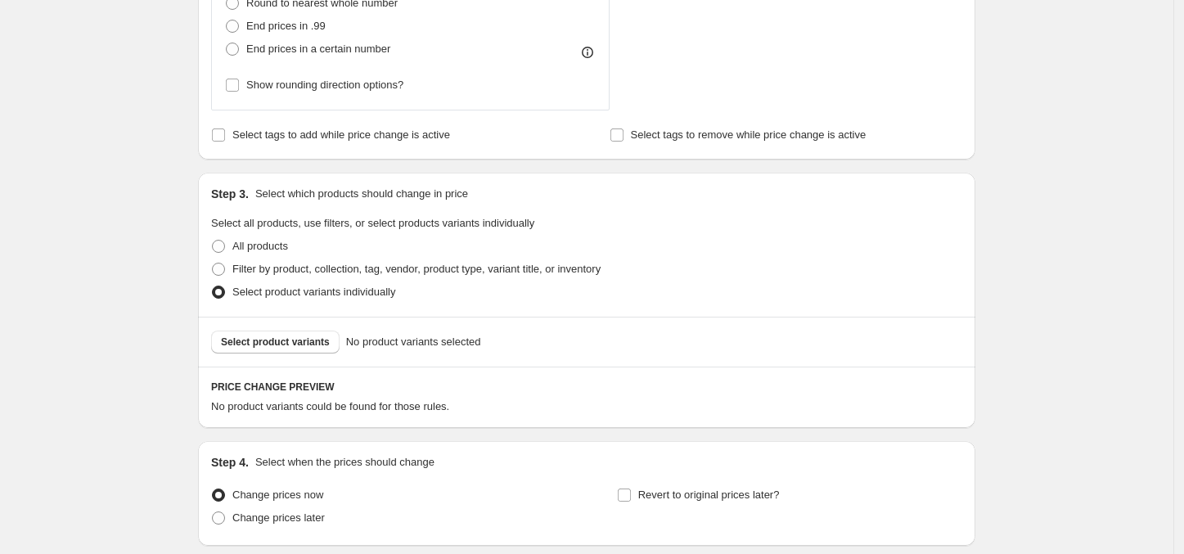
scroll to position [1047, 0]
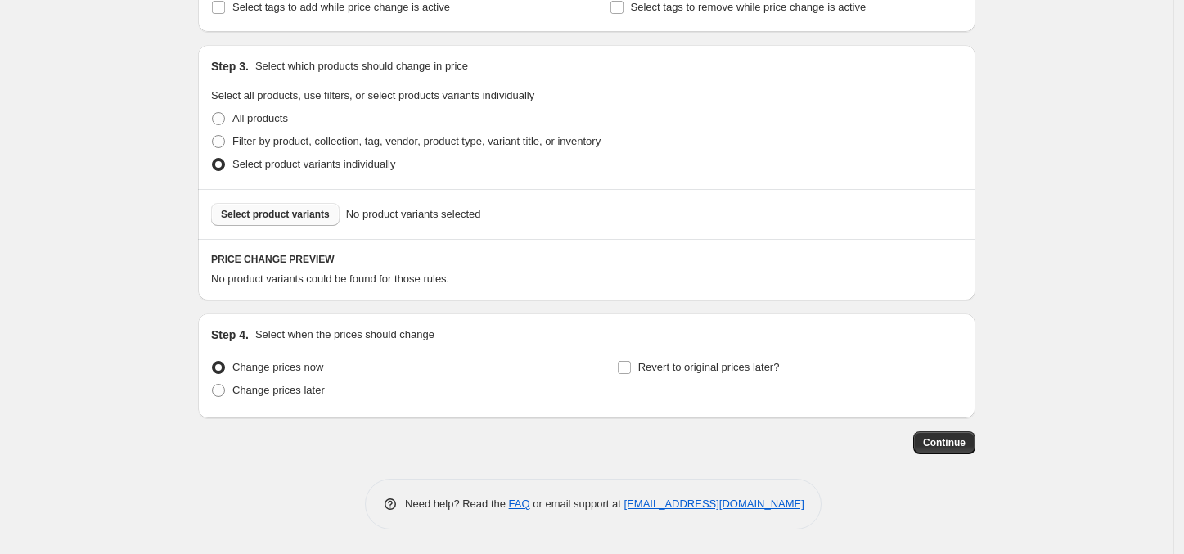
click at [278, 216] on span "Select product variants" at bounding box center [275, 214] width 109 height 13
click at [291, 216] on span "Select product variants" at bounding box center [275, 214] width 109 height 13
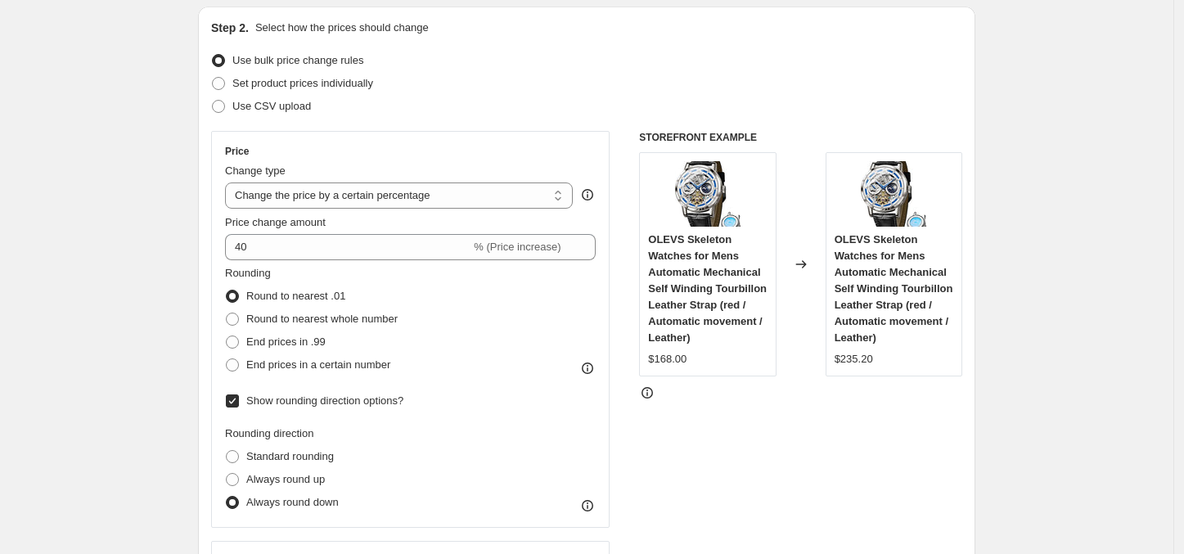
scroll to position [17, 0]
